Goal: Find specific page/section: Find specific page/section

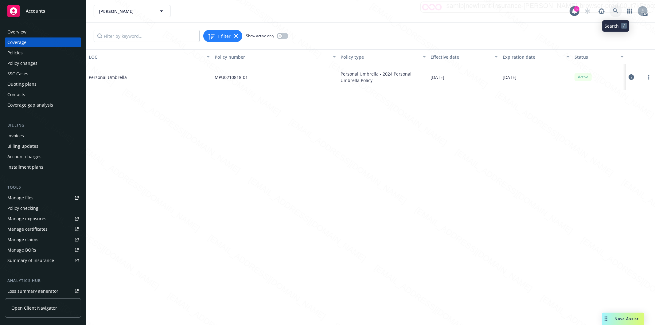
click at [615, 10] on icon at bounding box center [616, 11] width 6 height 6
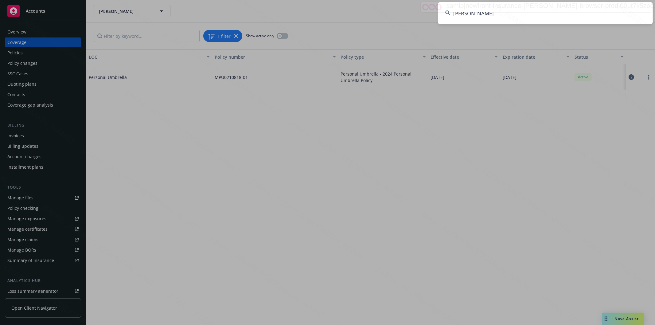
type input "[PERSON_NAME]"
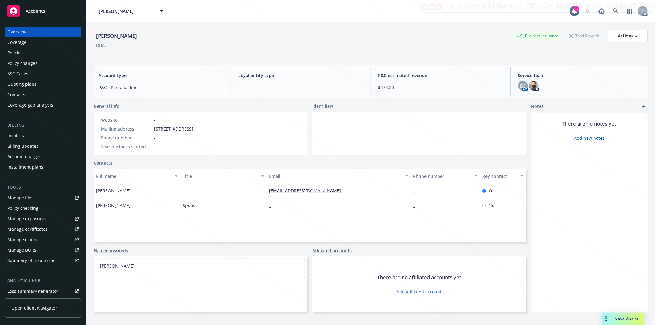
click at [27, 52] on div "Policies" at bounding box center [42, 53] width 71 height 10
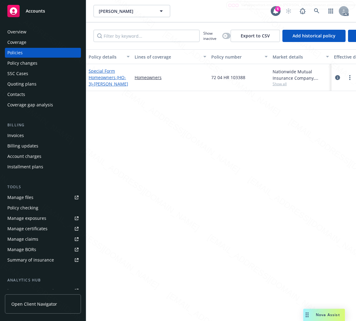
click at [109, 79] on link "Special Form Homeowners (HO-3) - [PERSON_NAME]" at bounding box center [109, 77] width 40 height 19
